Goal: Use online tool/utility: Utilize a website feature to perform a specific function

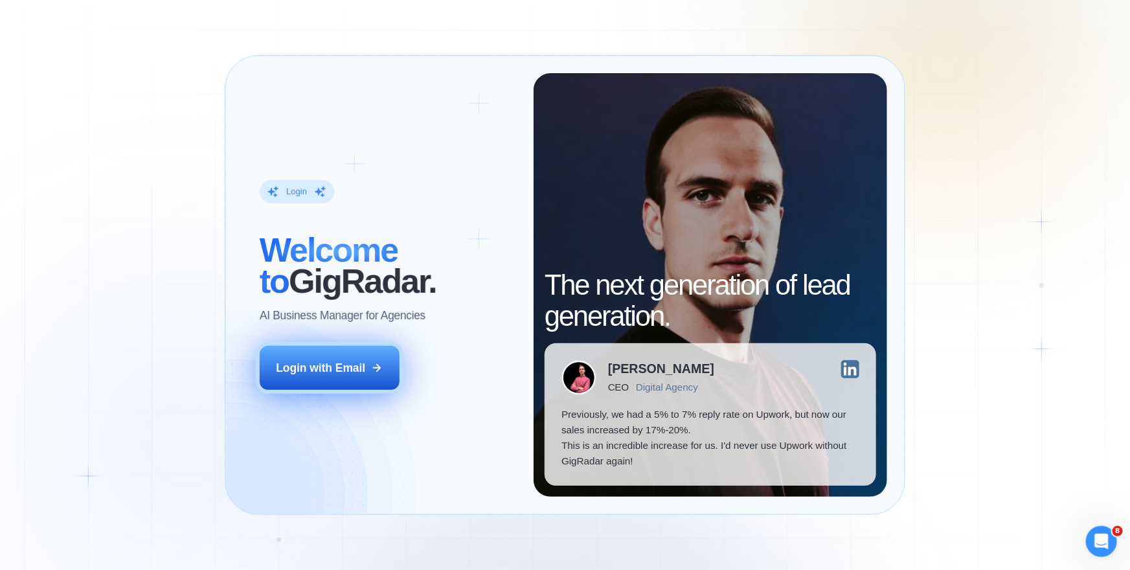
click at [351, 376] on button "Login with Email" at bounding box center [330, 368] width 140 height 44
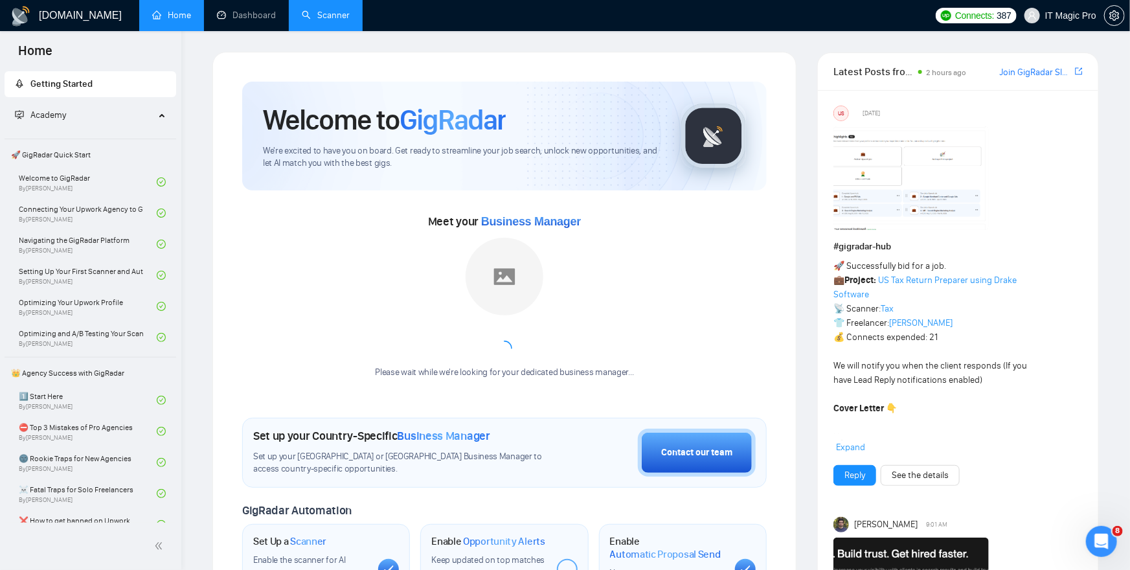
click at [345, 17] on link "Scanner" at bounding box center [326, 15] width 48 height 11
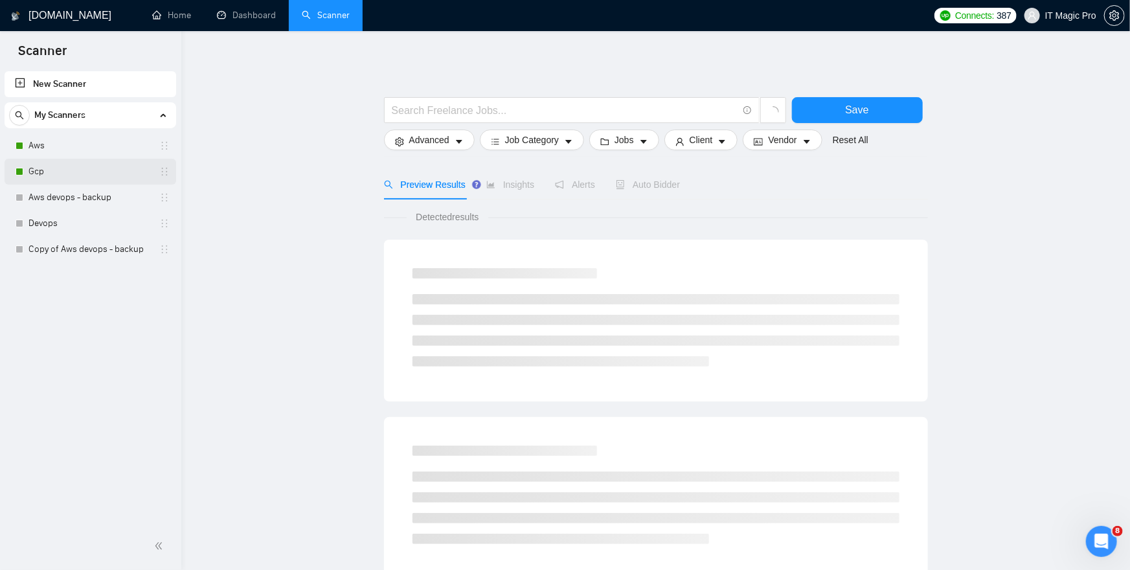
click at [84, 163] on link "Gcp" at bounding box center [89, 172] width 123 height 26
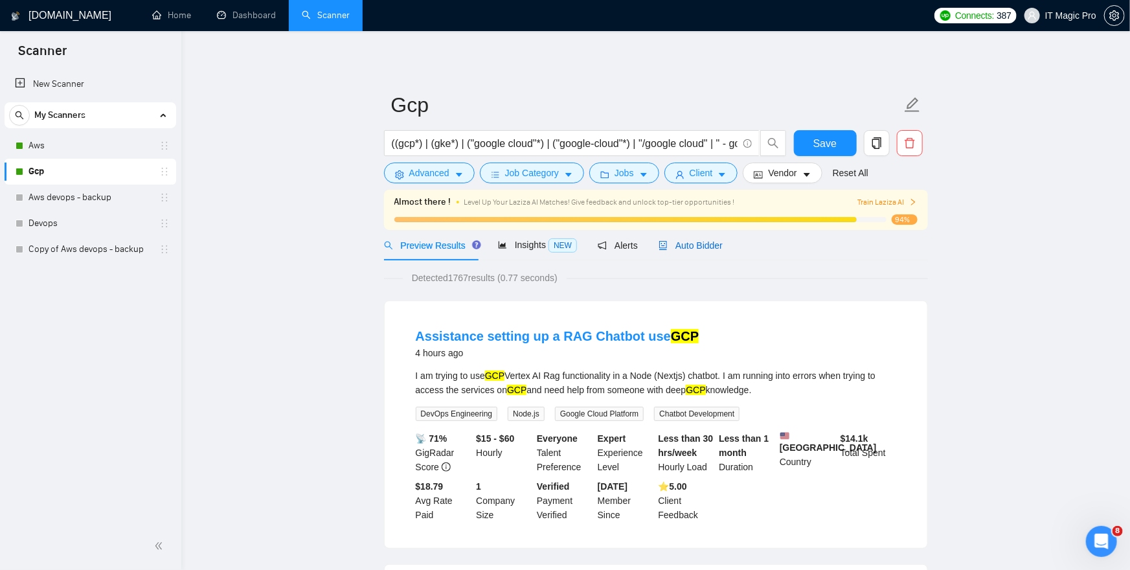
click at [707, 250] on span "Auto Bidder" at bounding box center [691, 245] width 64 height 10
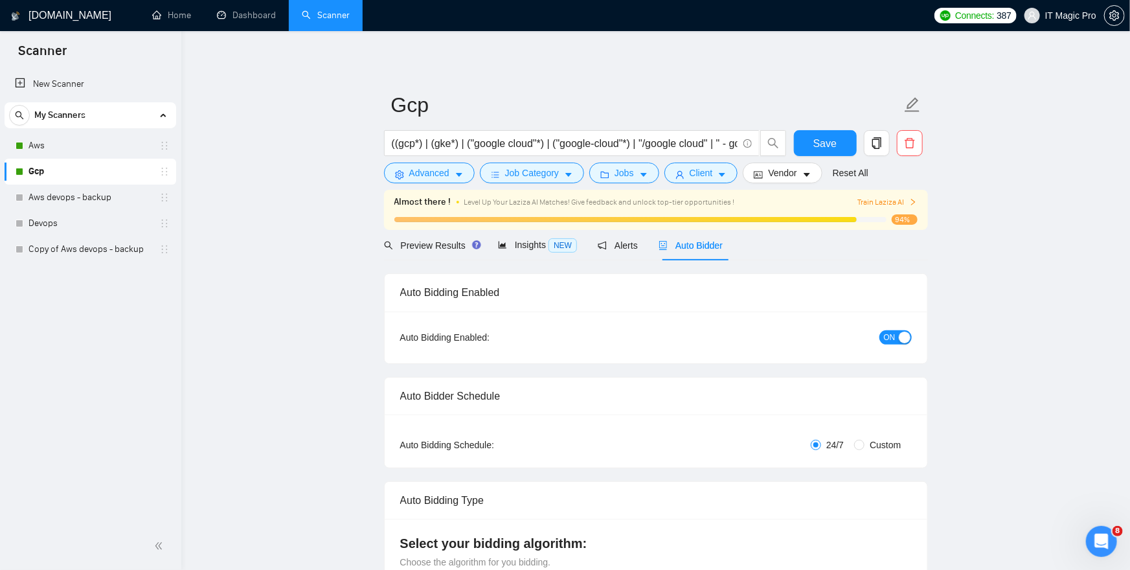
checkbox input "true"
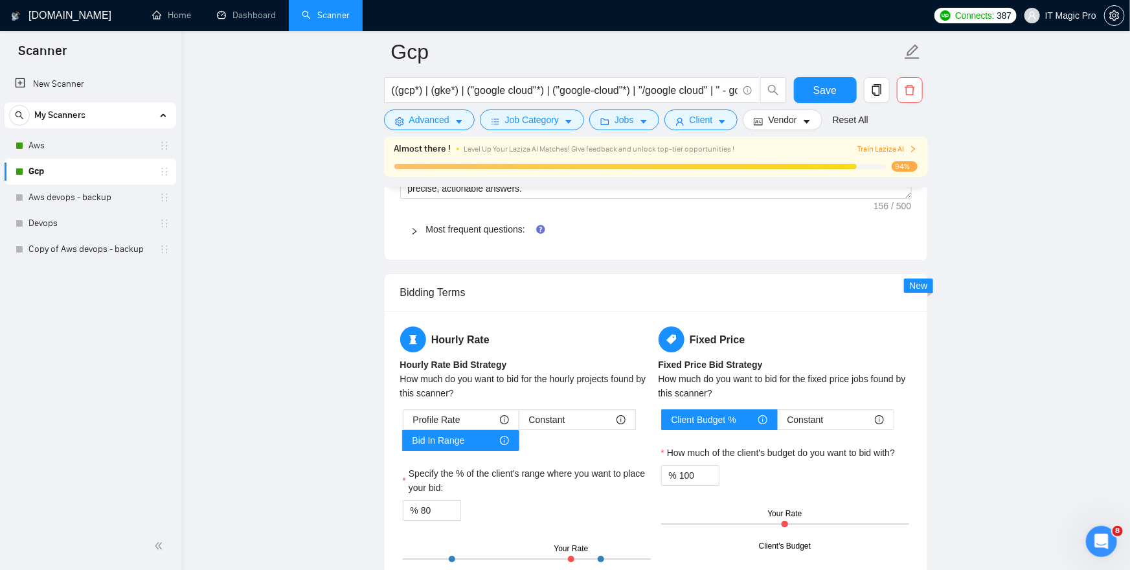
scroll to position [2018, 0]
